Goal: Complete application form

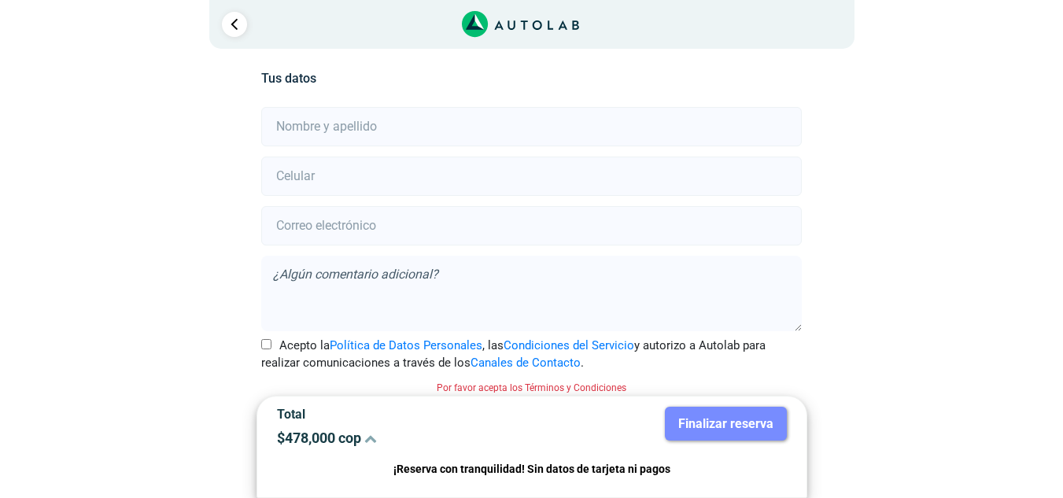
click at [411, 126] on input "text" at bounding box center [531, 126] width 540 height 39
type input "[PERSON_NAME]"
click at [352, 183] on input "number" at bounding box center [531, 176] width 540 height 39
type input "3146852437"
click at [380, 222] on input "email" at bounding box center [531, 225] width 540 height 39
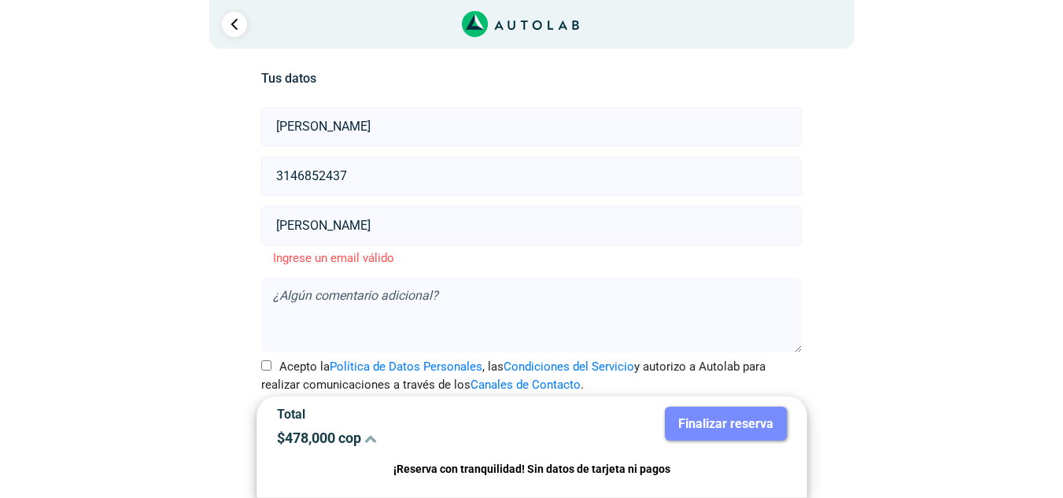
type input "J"
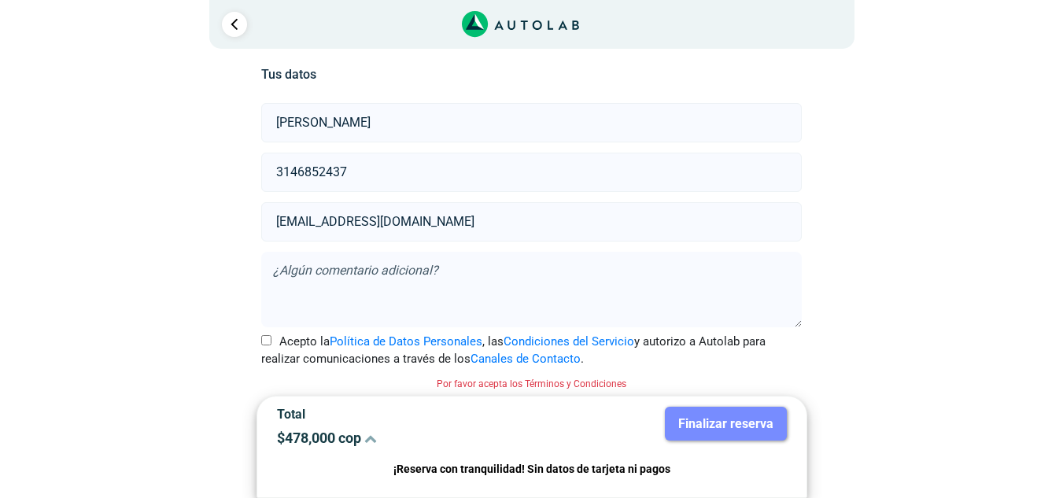
scroll to position [357, 0]
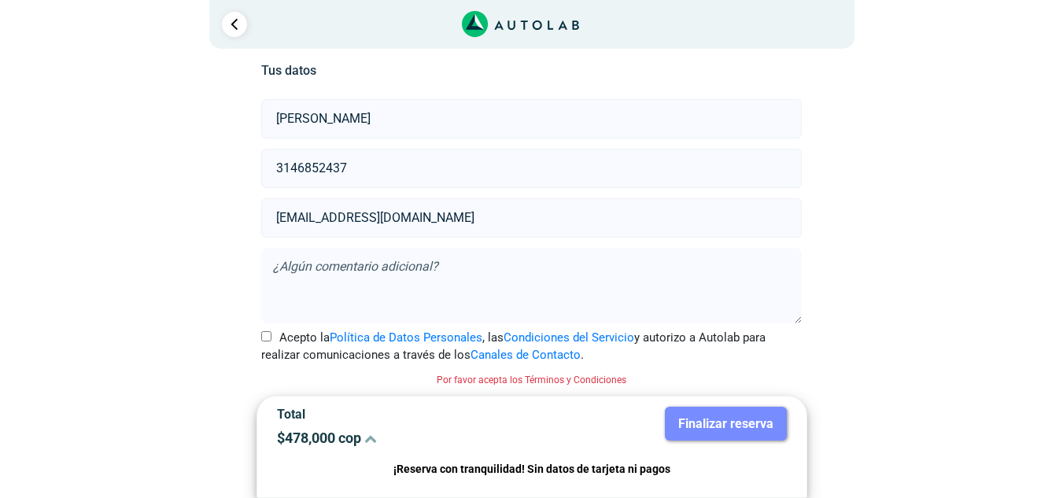
type input "[EMAIL_ADDRESS][DOMAIN_NAME]"
click at [370, 440] on icon at bounding box center [370, 438] width 13 height 13
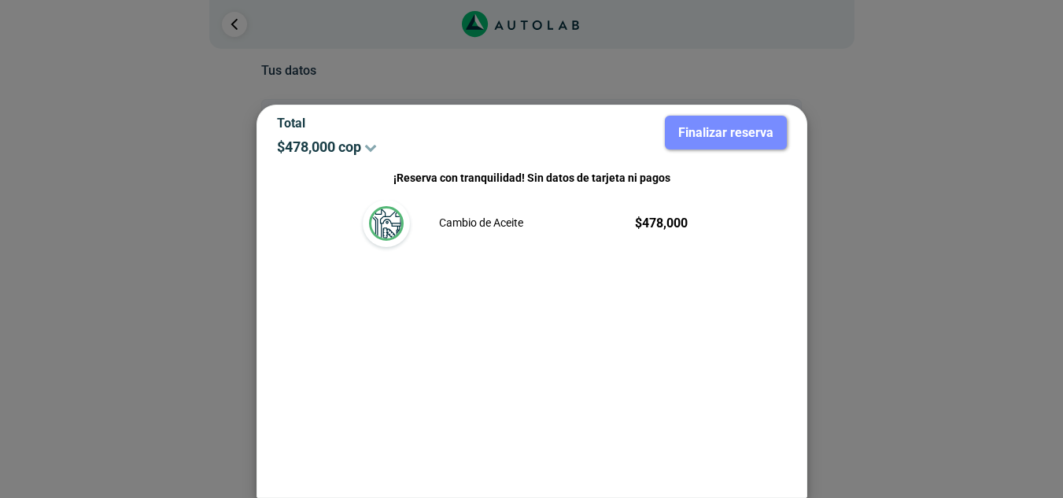
click at [153, 217] on div at bounding box center [531, 249] width 1063 height 498
